Goal: Check status: Check status

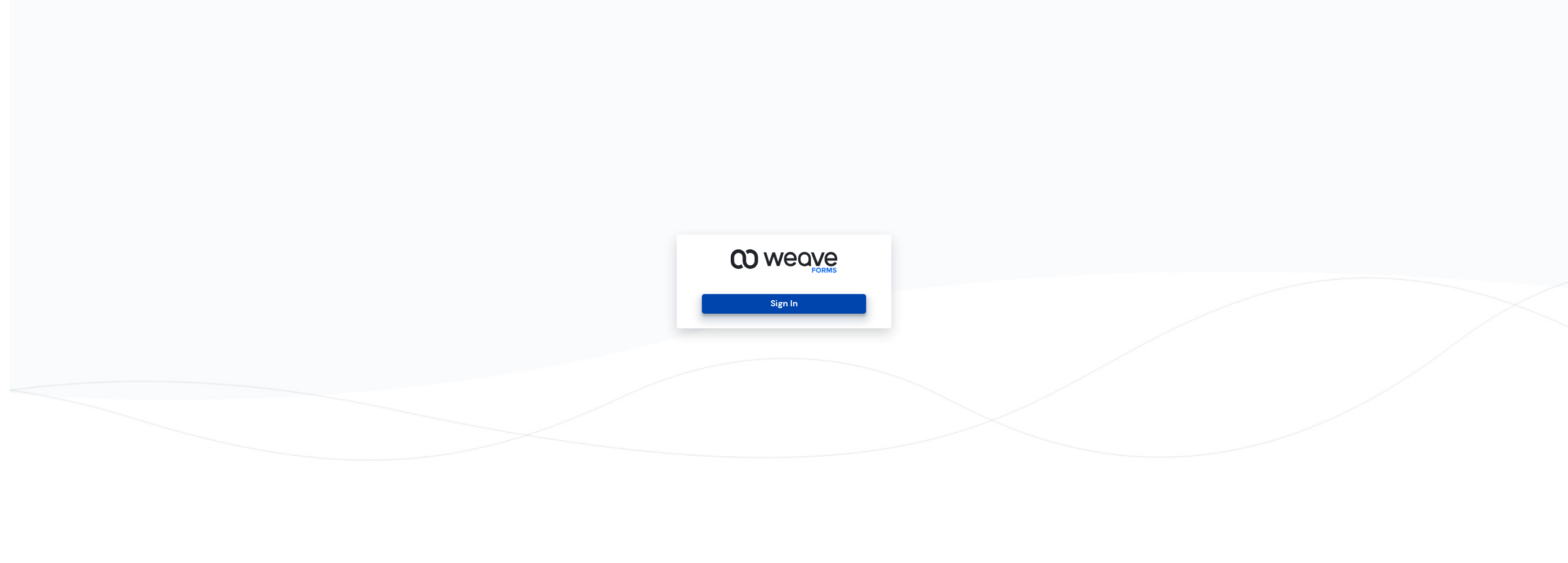
click at [809, 304] on button "Sign In" at bounding box center [784, 303] width 164 height 19
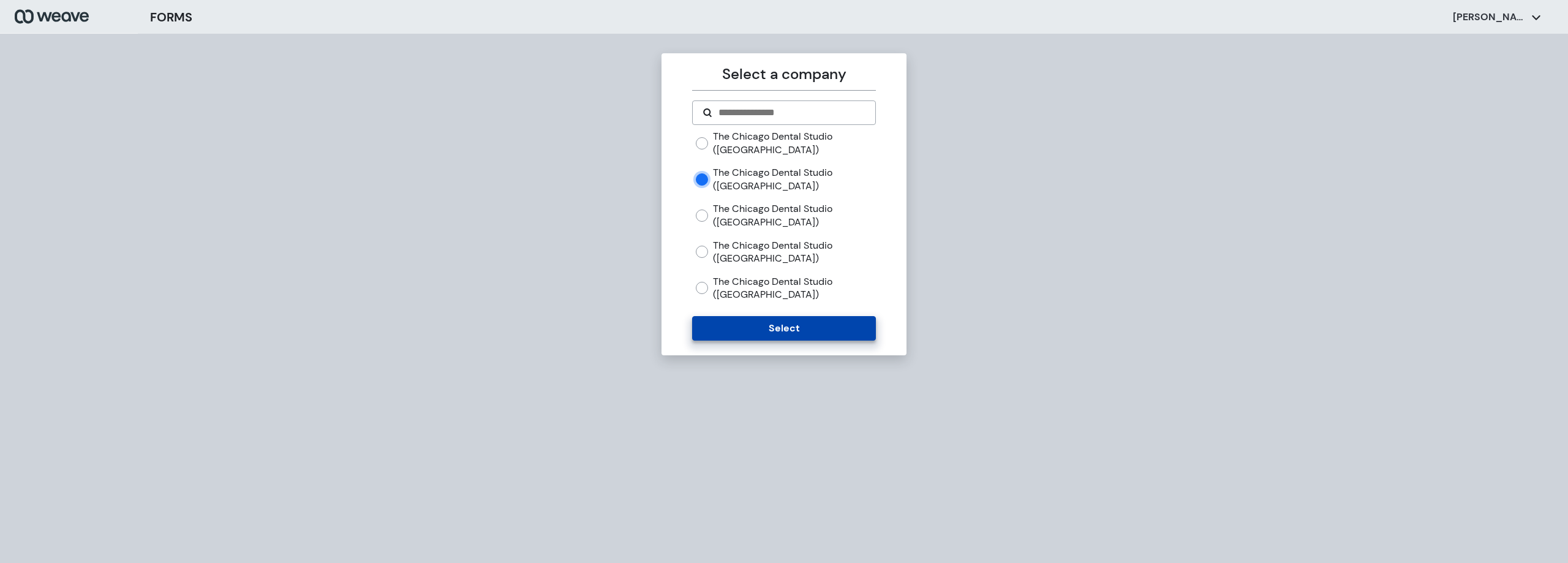
click at [772, 327] on button "Select" at bounding box center [784, 328] width 183 height 25
